Goal: Task Accomplishment & Management: Complete application form

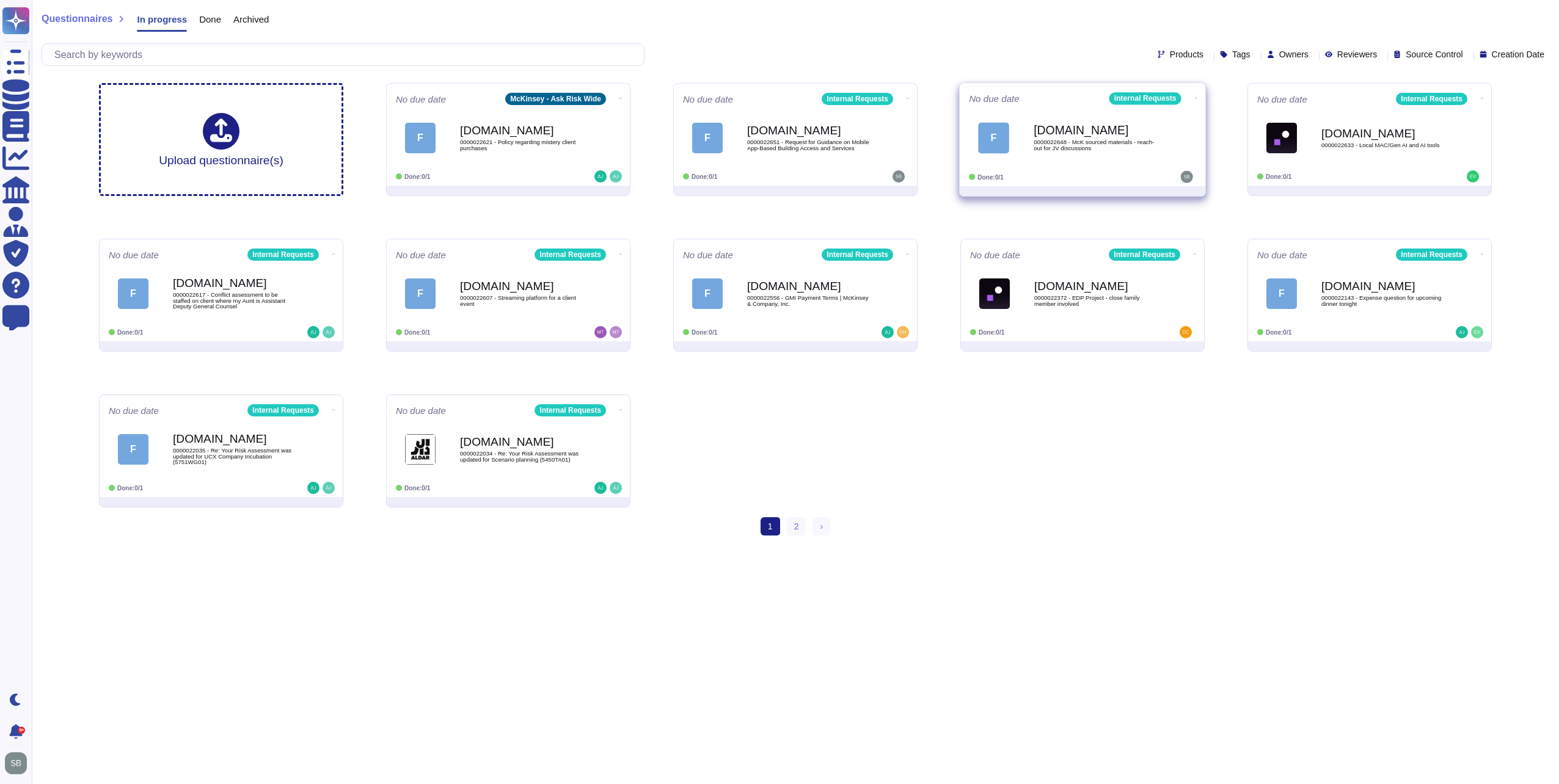
click at [1080, 161] on div "[DOMAIN_NAME] 0000022648 - McK sourced materials - reach-out for JV discussions" at bounding box center [1095, 138] width 123 height 50
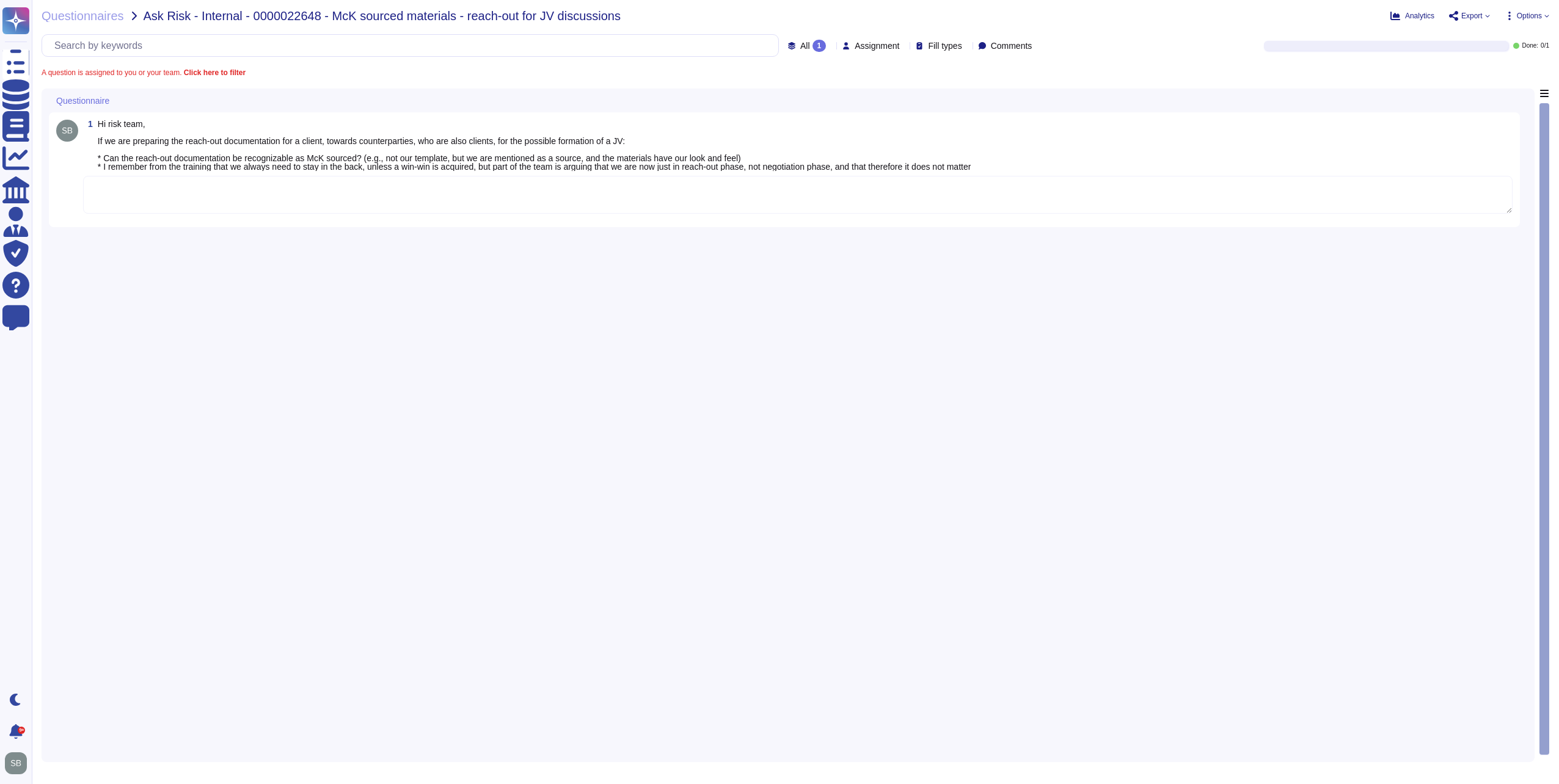
click at [332, 197] on textarea at bounding box center [798, 195] width 1429 height 38
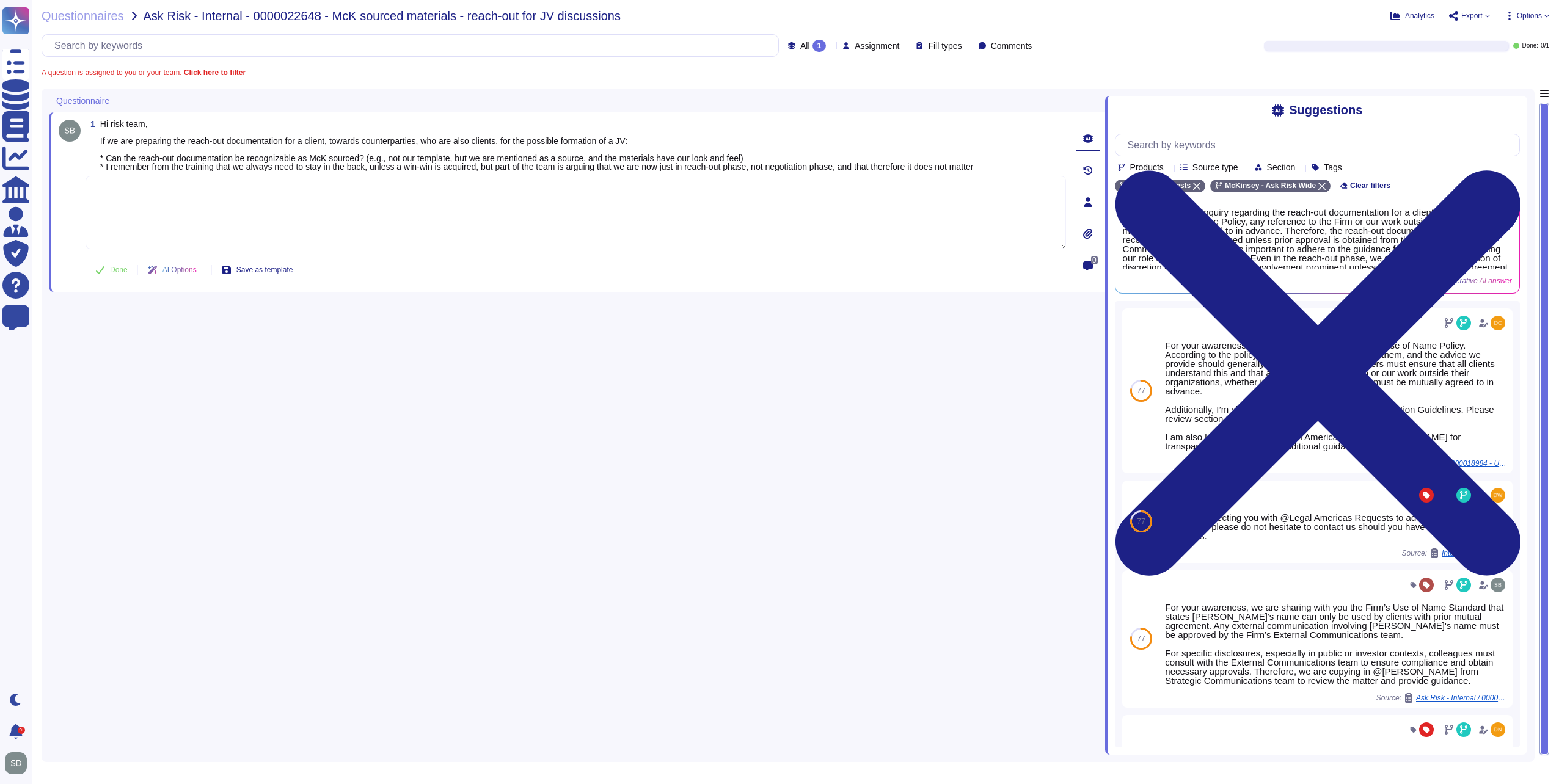
paste textarea "Upon checking the Firm’s Supplier portal (Aravo), we noticed that the supplier …"
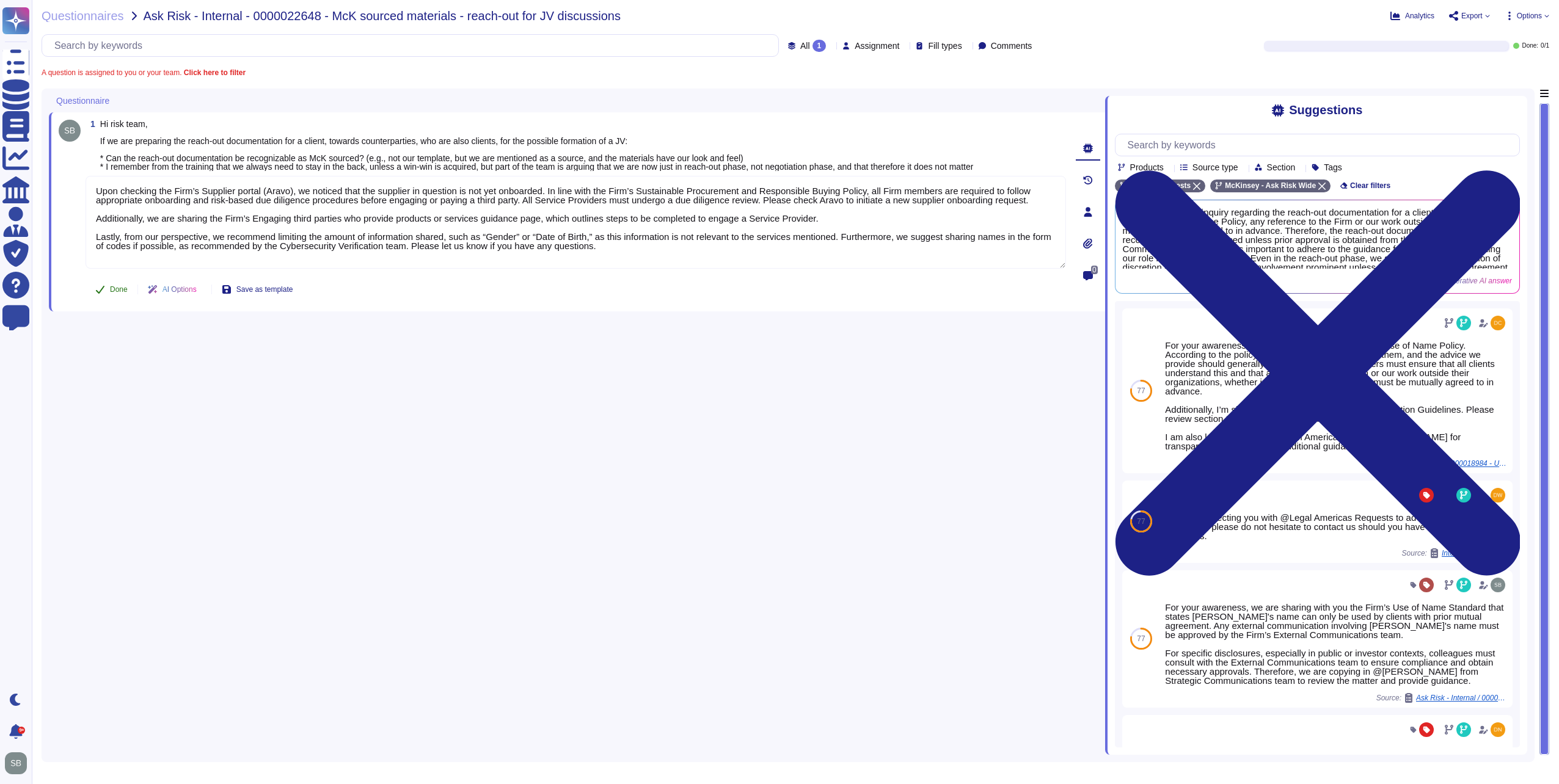
click at [117, 289] on button "Done" at bounding box center [112, 289] width 52 height 24
type textarea "Upon checking the Firm’s Supplier portal (Aravo), we noticed that the supplier …"
click at [110, 18] on span "Questionnaires" at bounding box center [83, 15] width 83 height 12
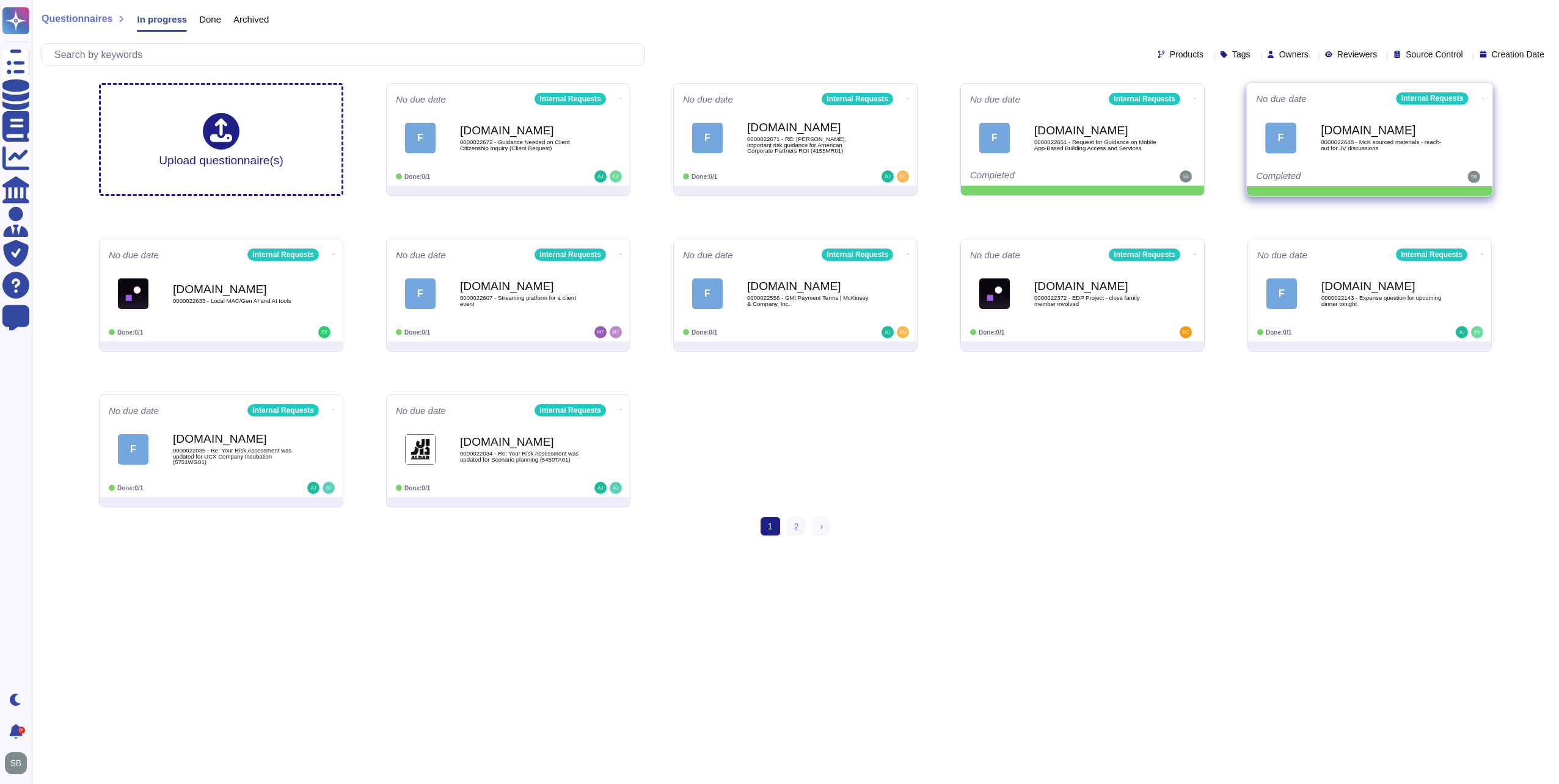
click at [1372, 168] on div "F [DOMAIN_NAME] 0000022648 - McK sourced materials - reach-out for JV discussio…" at bounding box center [1369, 137] width 227 height 62
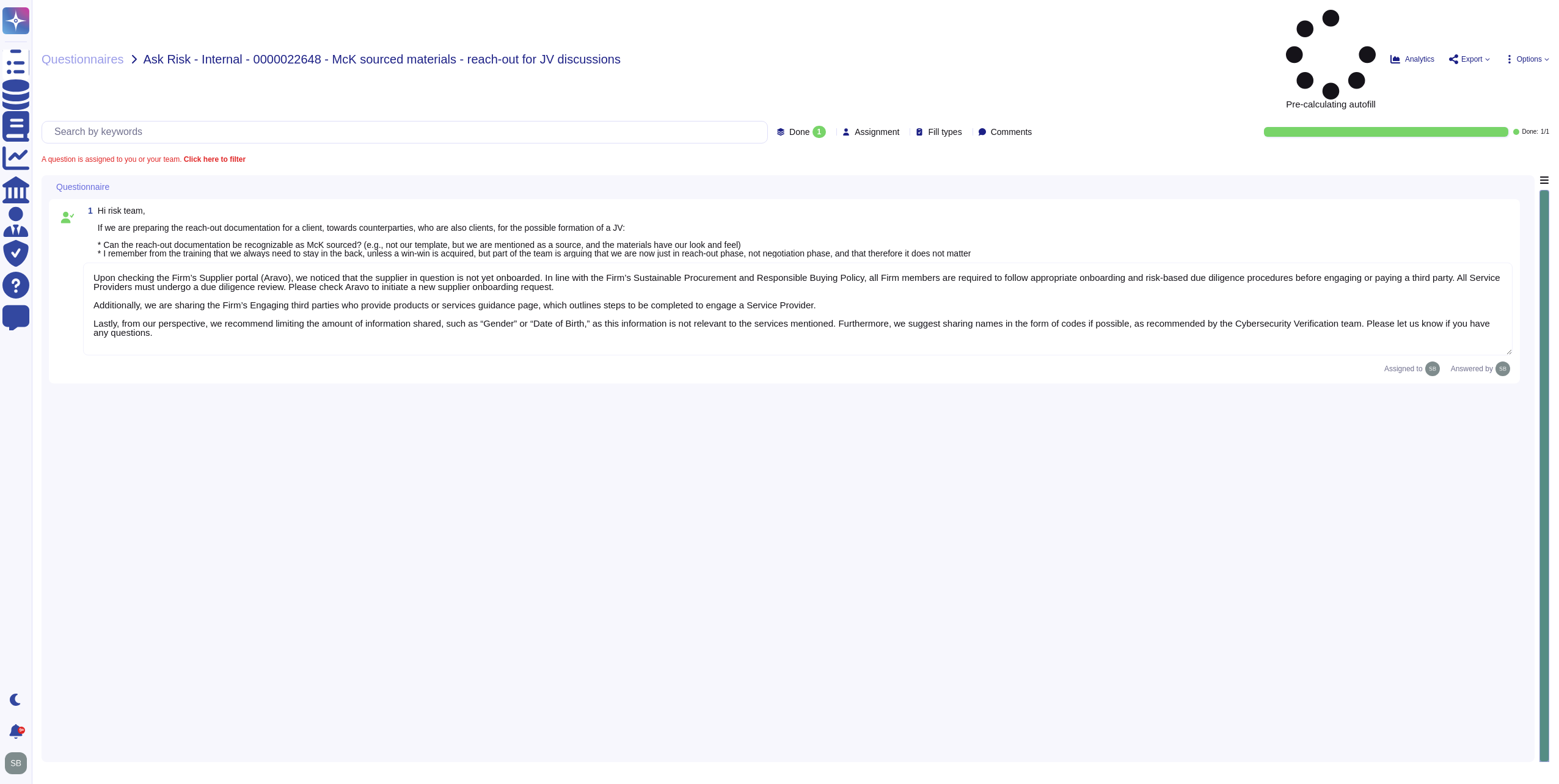
type textarea "Upon checking the Firm’s Supplier portal (Aravo), we noticed that the supplier …"
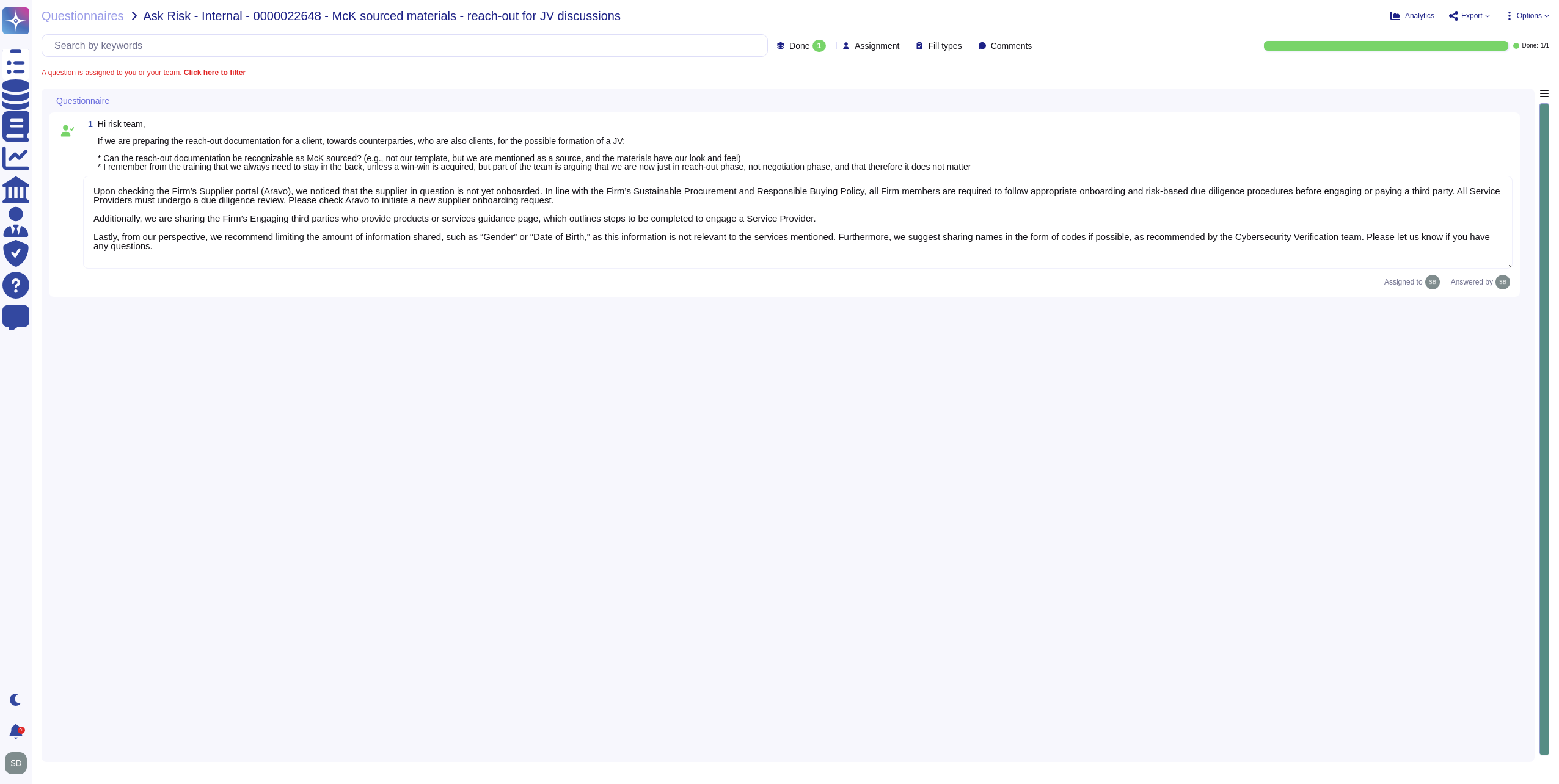
click at [214, 232] on textarea "Upon checking the Firm’s Supplier portal (Aravo), we noticed that the supplier …" at bounding box center [798, 222] width 1429 height 93
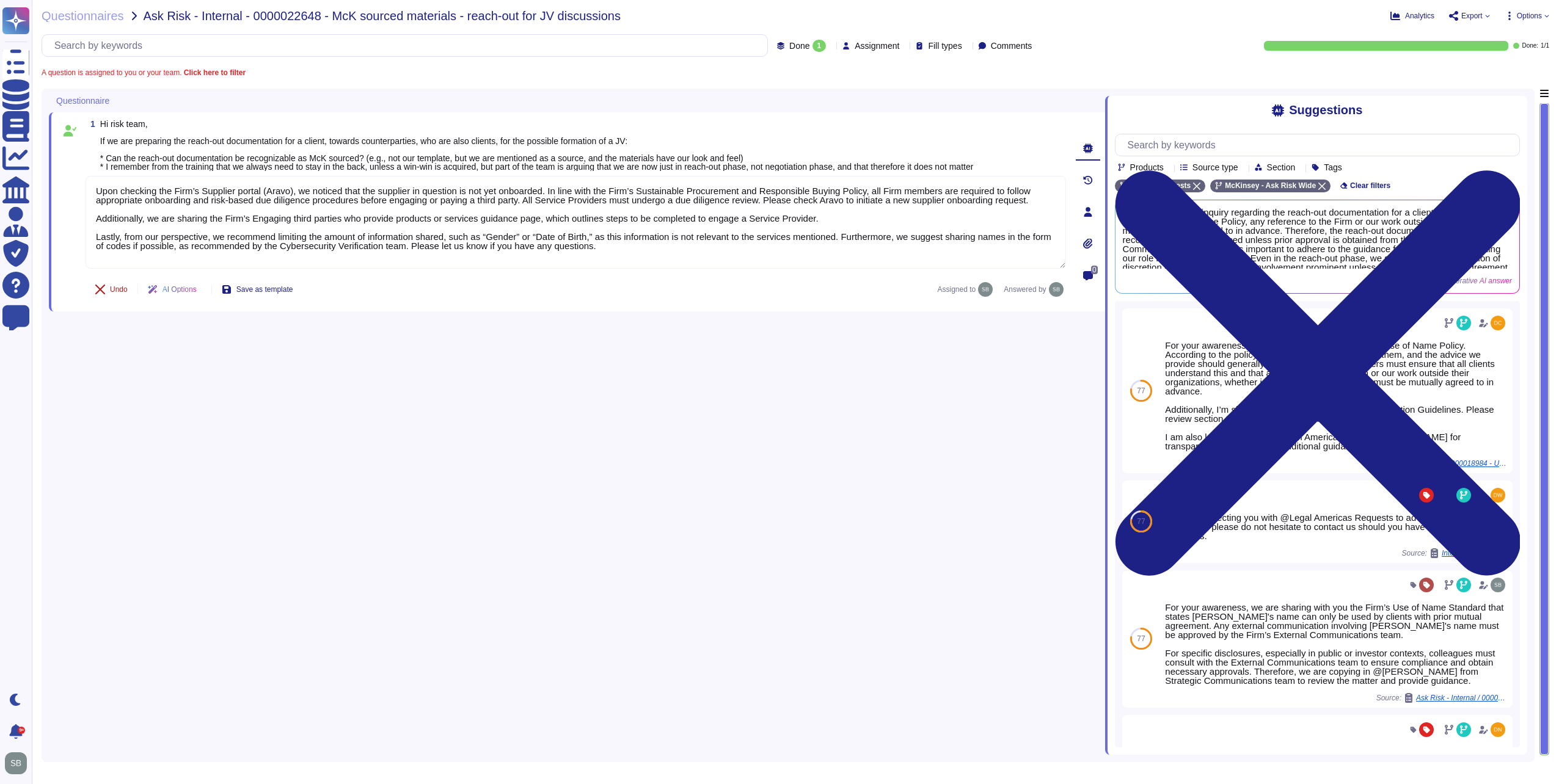
click at [120, 288] on span "Undo" at bounding box center [119, 289] width 18 height 8
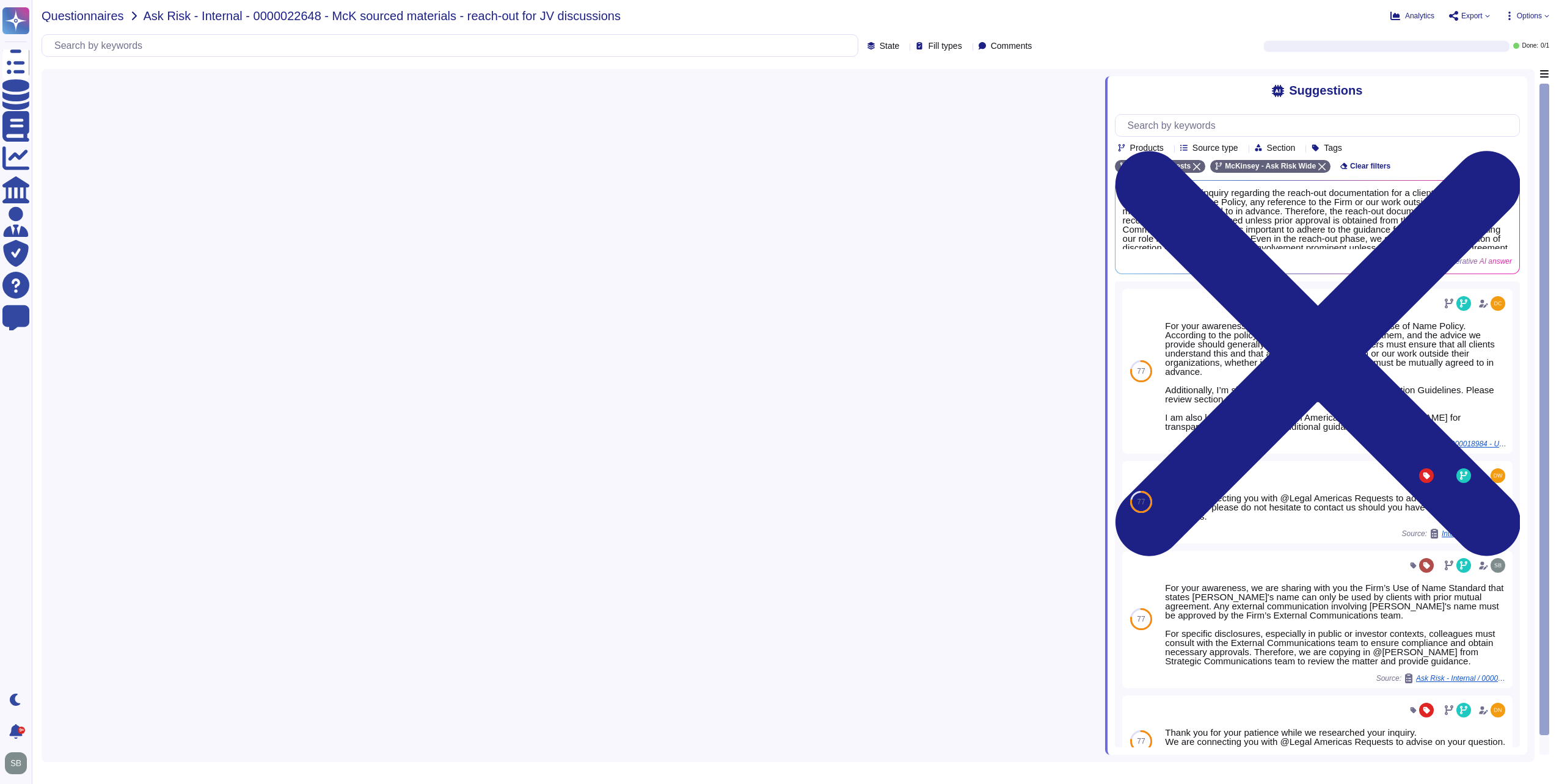
click at [105, 11] on span "Questionnaires" at bounding box center [83, 15] width 83 height 12
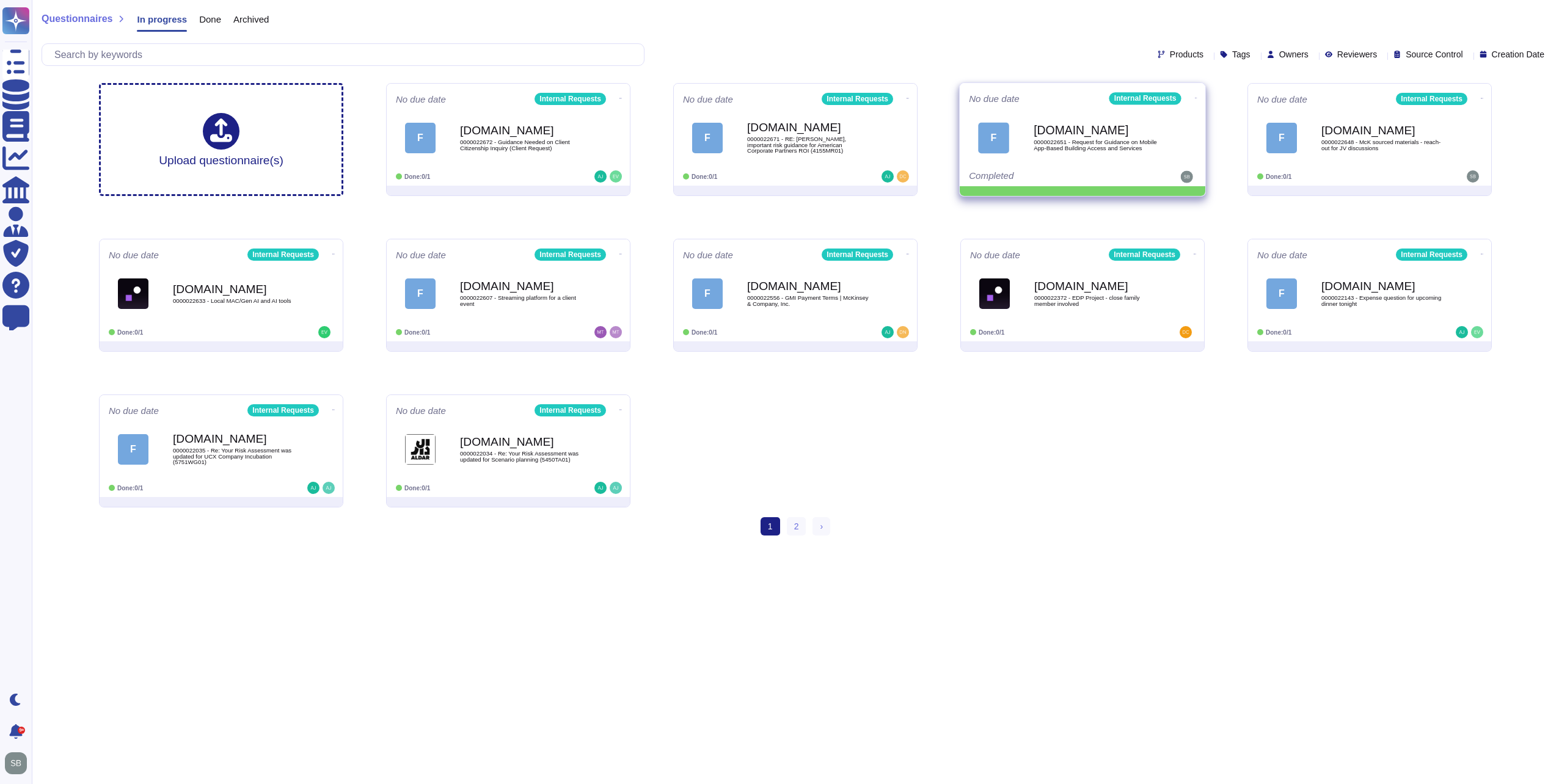
click at [1149, 149] on span "0000022651 - Request for Guidance on Mobile App-Based Building Access and Servi…" at bounding box center [1095, 145] width 123 height 11
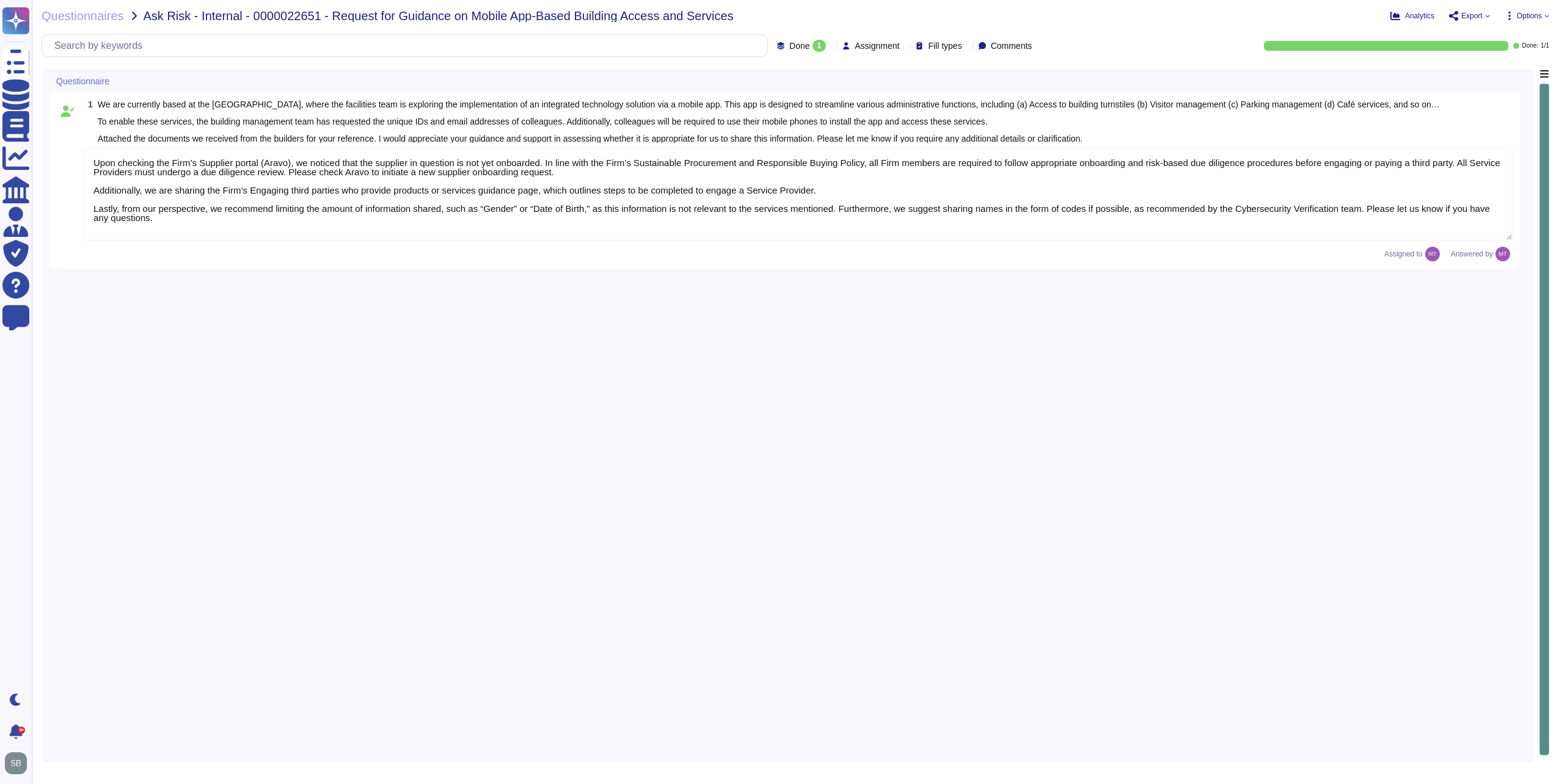
type textarea "Upon checking the Firm’s Supplier portal (Aravo), we noticed that the supplier …"
click at [96, 15] on span "Questionnaires" at bounding box center [83, 15] width 83 height 12
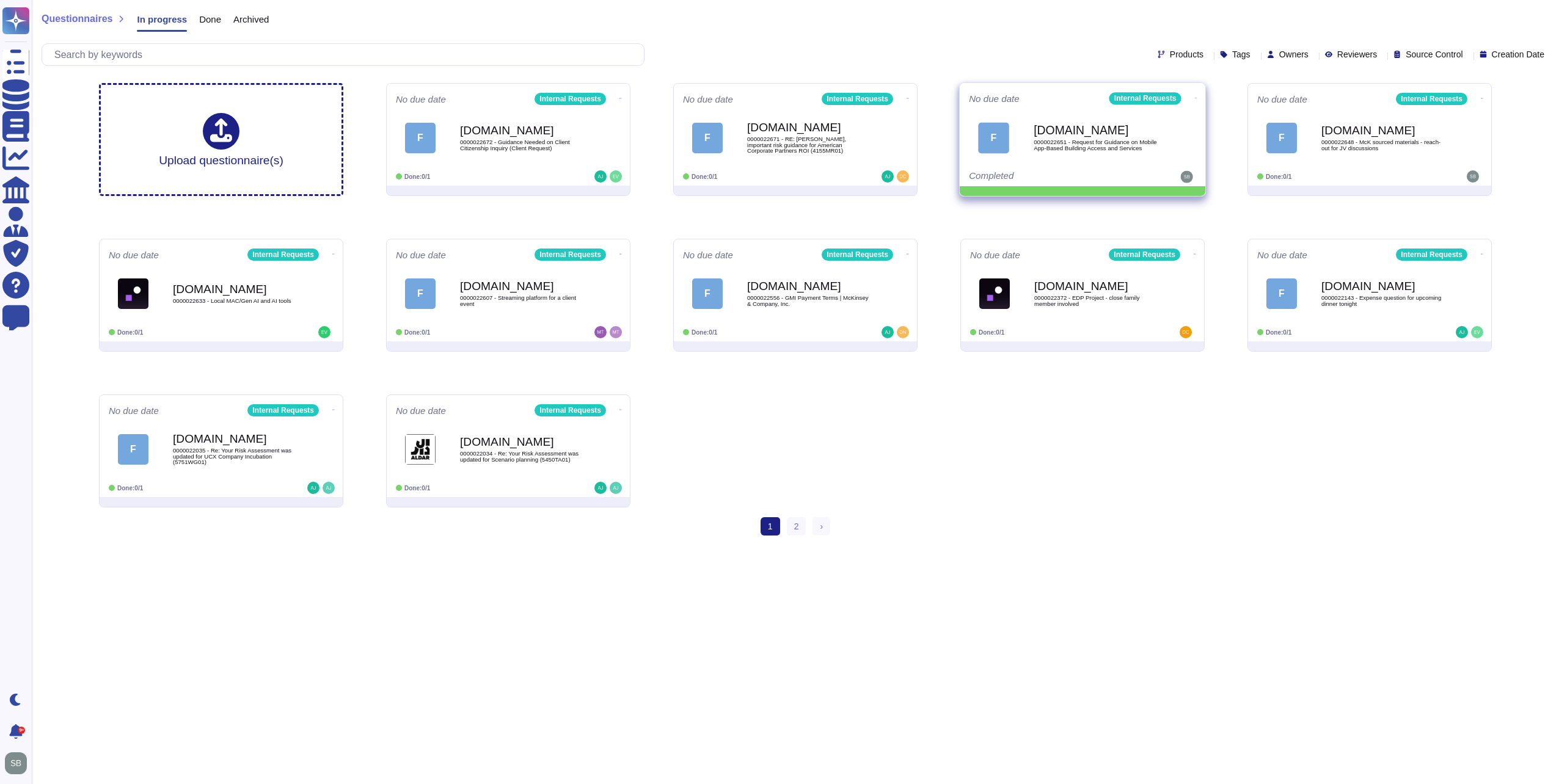
click at [1194, 96] on icon at bounding box center [1196, 98] width 3 height 3
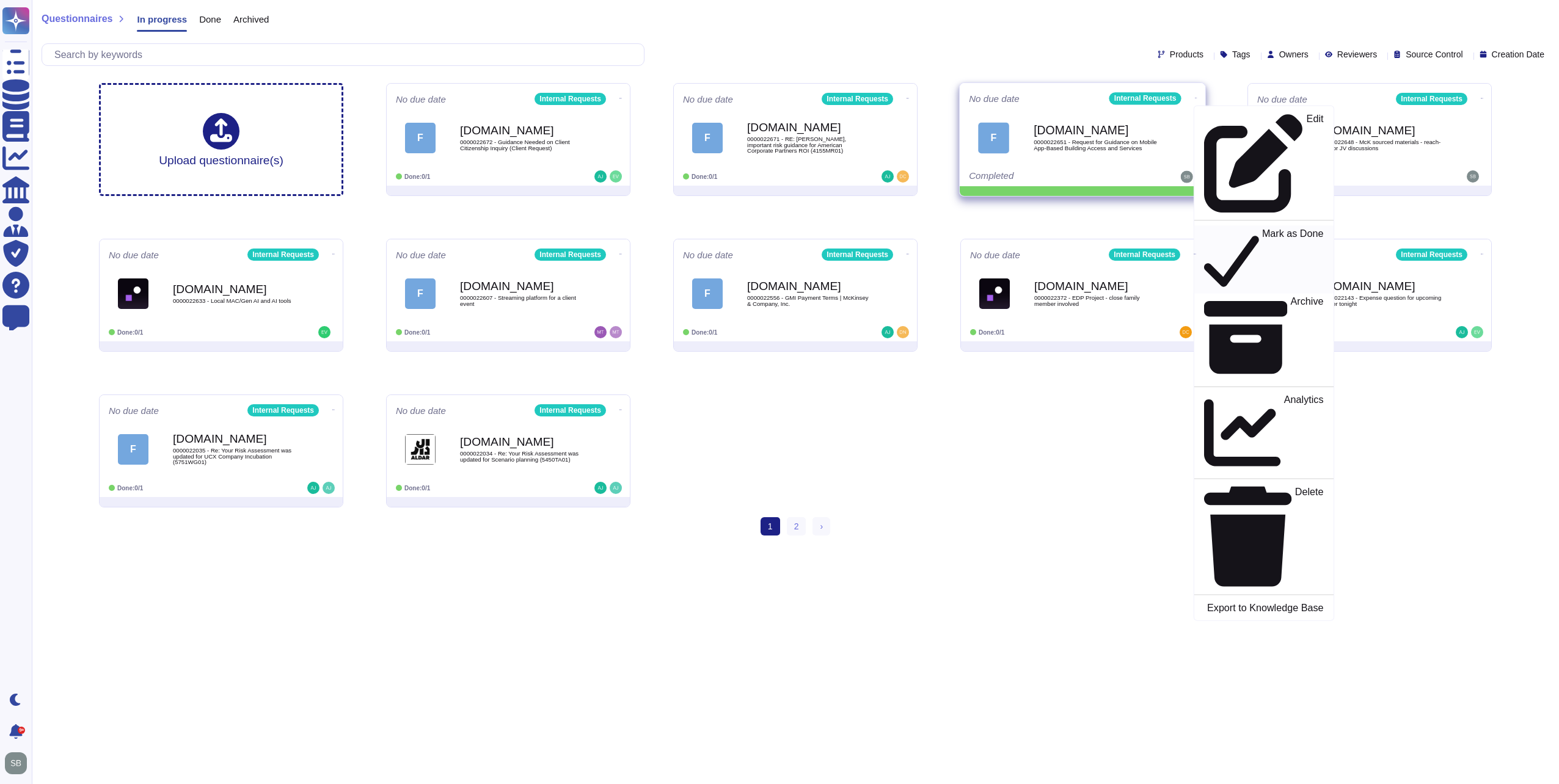
click at [1262, 229] on p "Mark as Done" at bounding box center [1292, 260] width 62 height 62
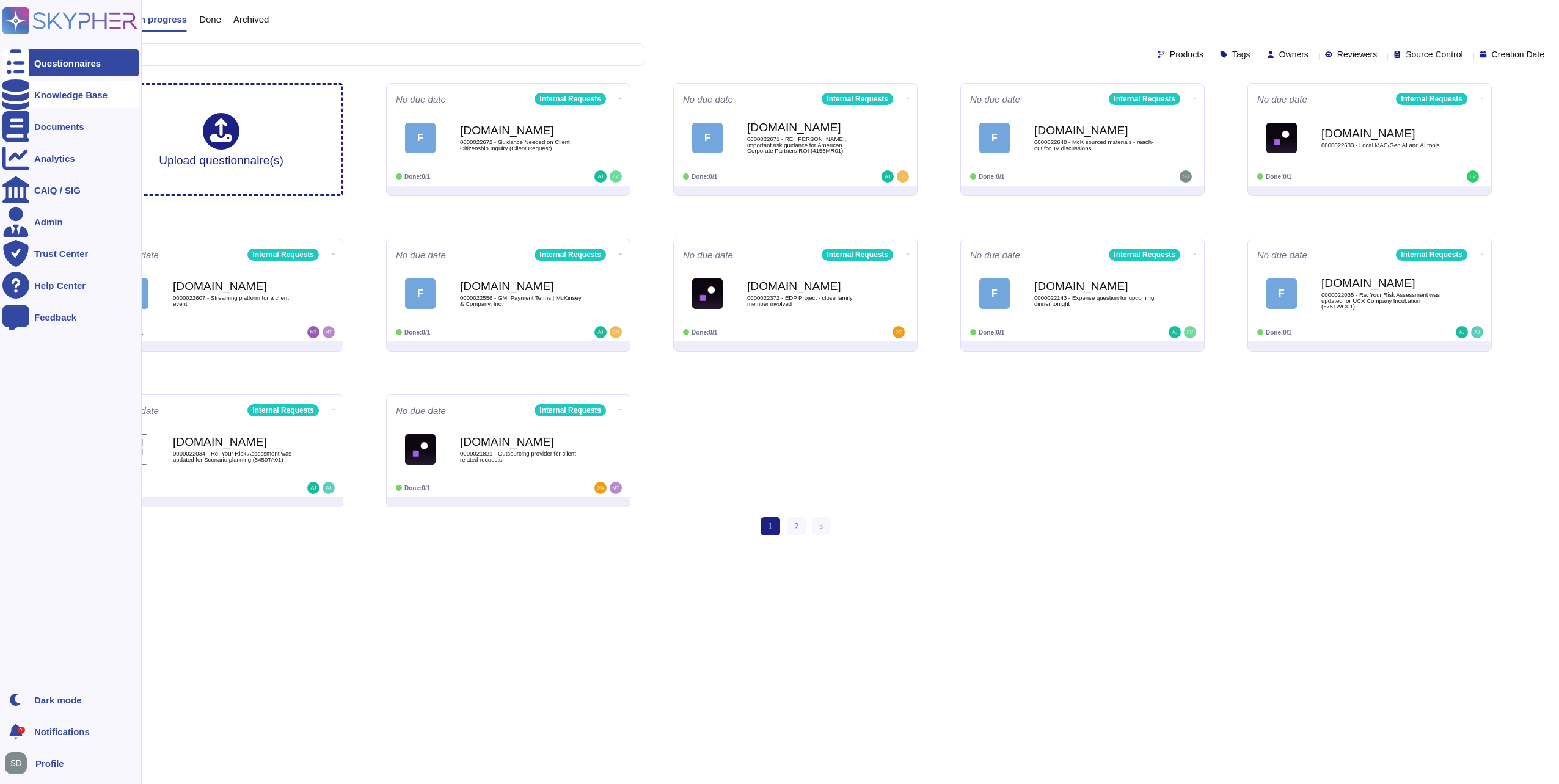
click at [9, 88] on div at bounding box center [16, 95] width 27 height 27
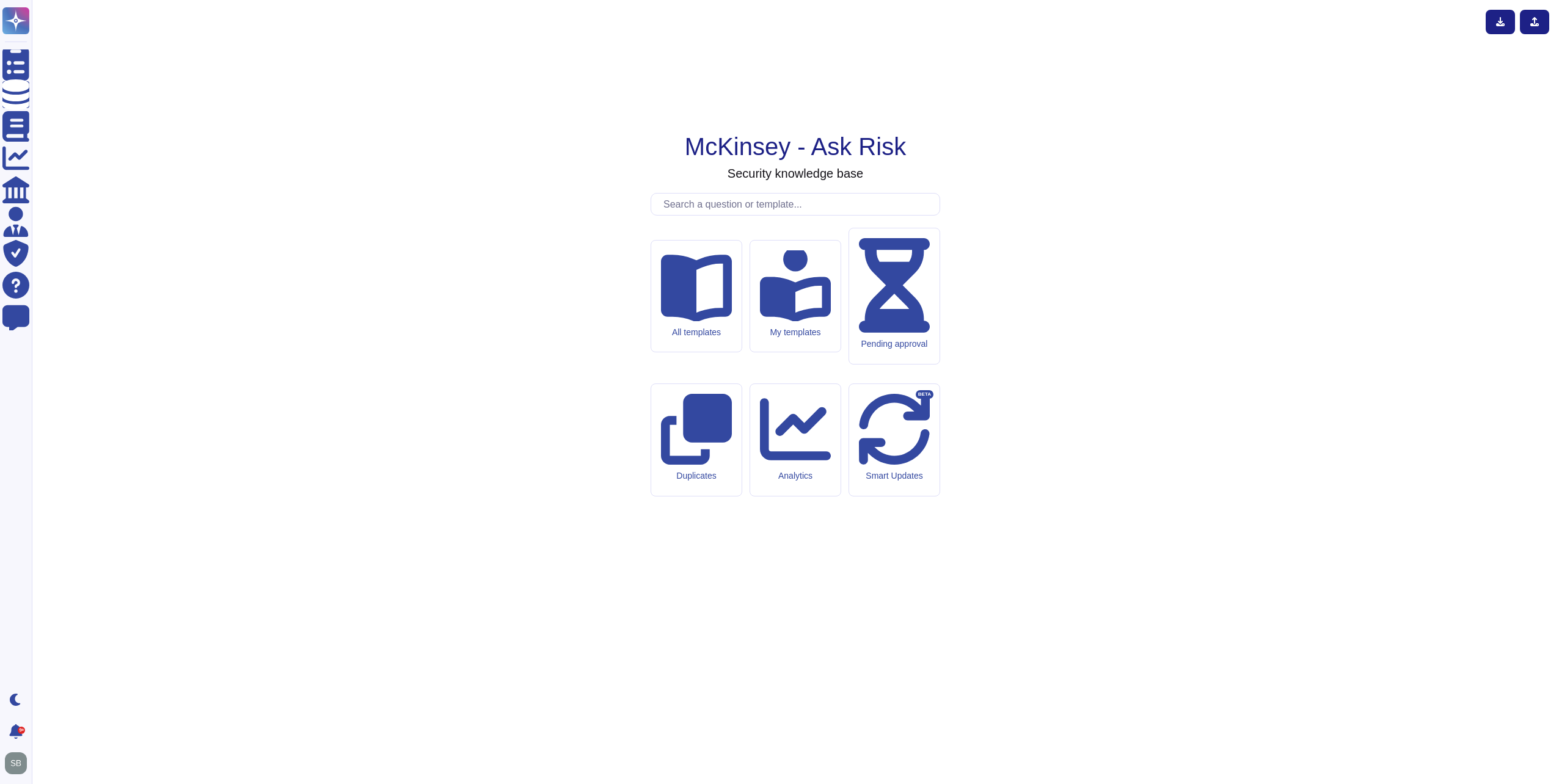
click at [696, 215] on input "text" at bounding box center [798, 204] width 282 height 22
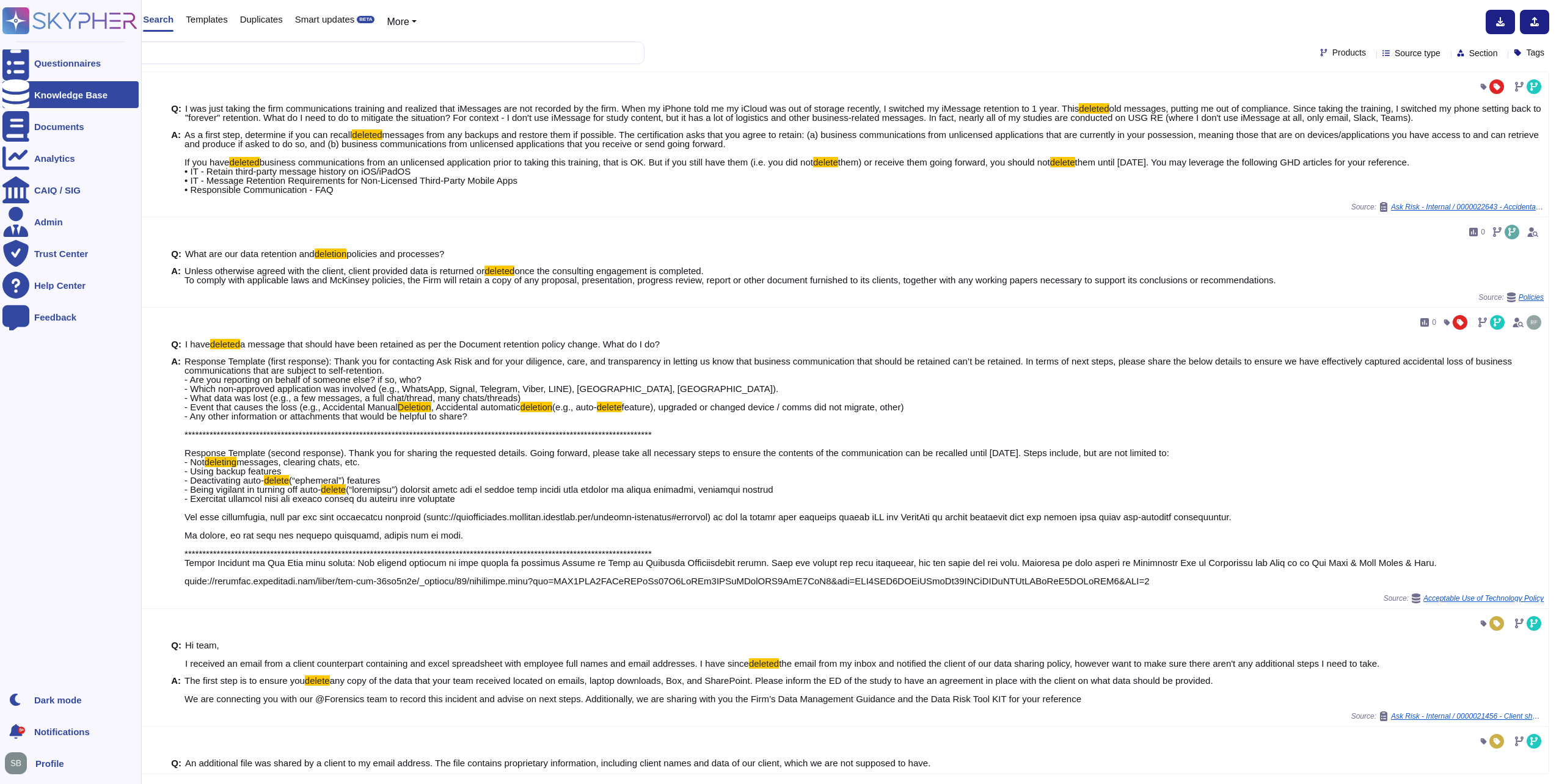
type input "deleted"
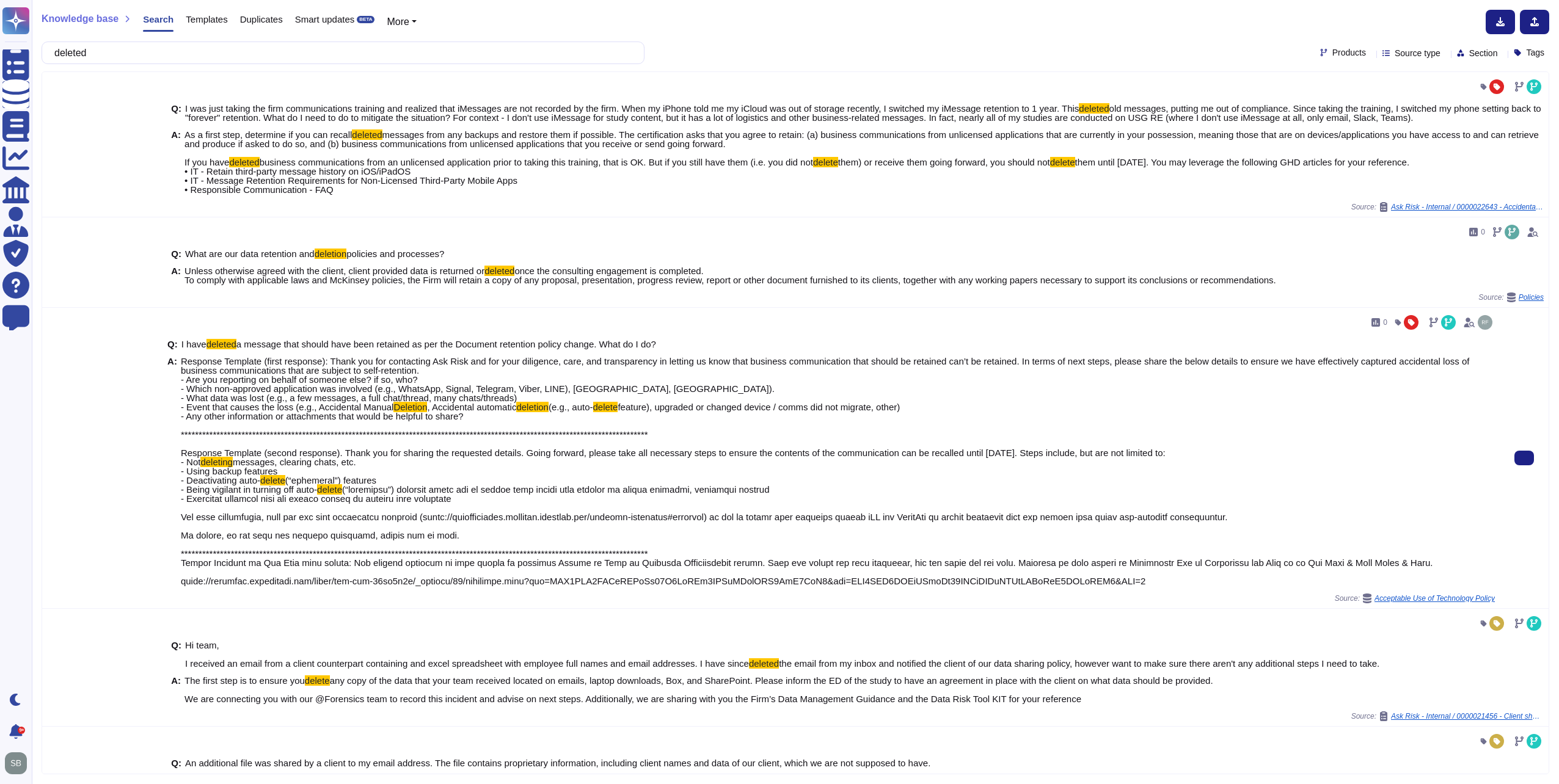
click at [135, 477] on div at bounding box center [102, 458] width 120 height 300
